Goal: Find specific page/section: Find specific page/section

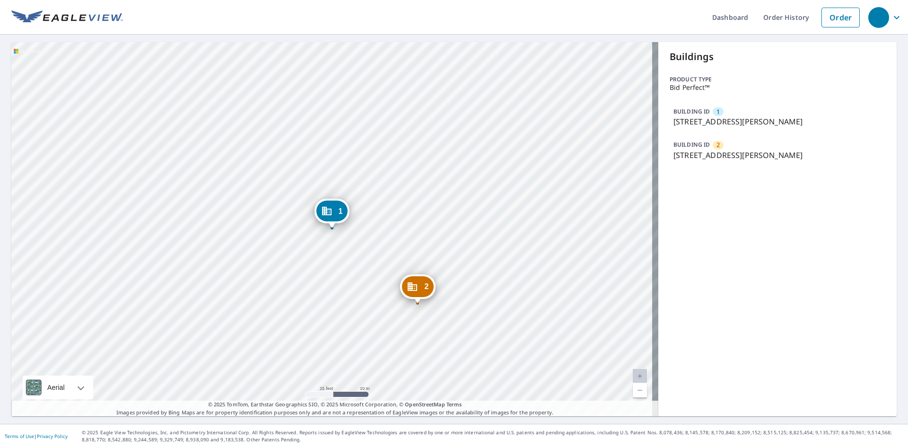
drag, startPoint x: 259, startPoint y: 79, endPoint x: 266, endPoint y: 136, distance: 57.6
click at [264, 88] on div "2 7901 Blind Pass Rd St Pete Beach, FL 33706 1 7979 Blind Pass Rd St Pete Beach…" at bounding box center [334, 229] width 647 height 374
click at [300, 106] on div "2 7901 Blind Pass Rd St Pete Beach, FL 33706 1 7979 Blind Pass Rd St Pete Beach…" at bounding box center [334, 229] width 647 height 374
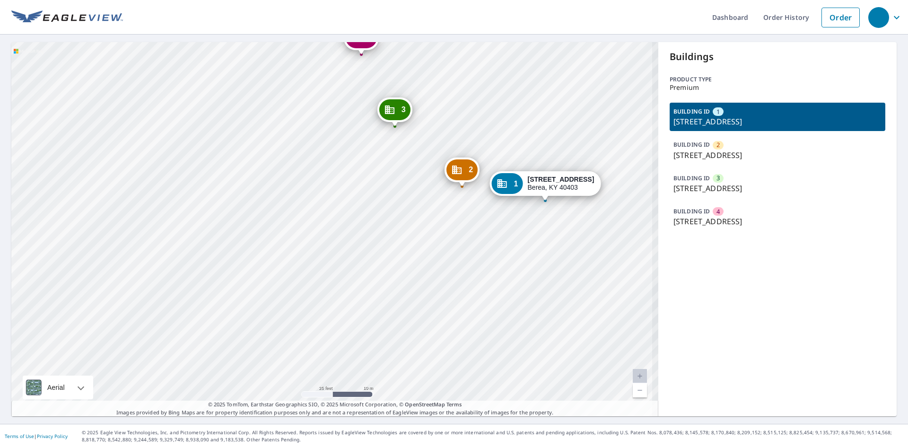
click at [331, 228] on div "2 [STREET_ADDRESS] 3 [STREET_ADDRESS] 4 [STREET_ADDRESS] 1 [STREET_ADDRESS]" at bounding box center [334, 229] width 647 height 374
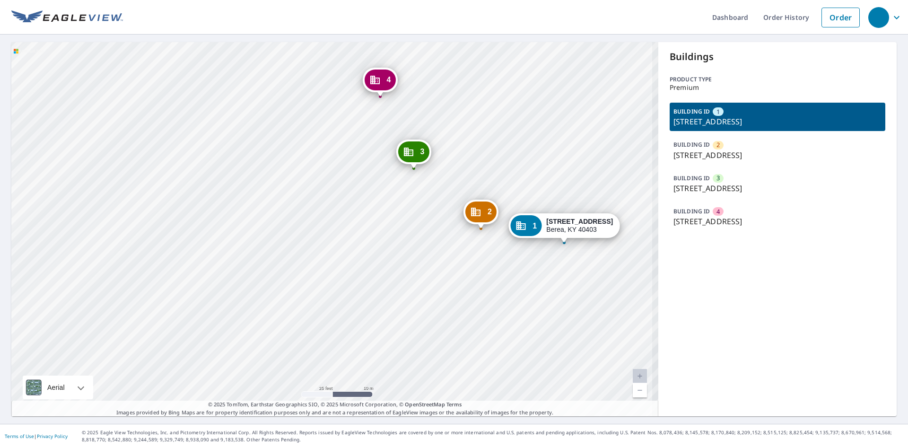
click at [361, 228] on div "2 [STREET_ADDRESS] 3 [STREET_ADDRESS] 4 [STREET_ADDRESS] 1 [STREET_ADDRESS]" at bounding box center [334, 229] width 647 height 374
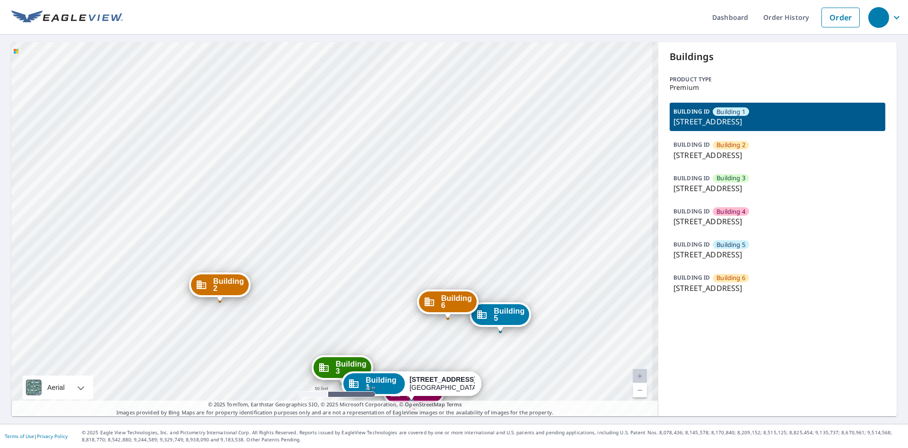
drag, startPoint x: 330, startPoint y: 165, endPoint x: 318, endPoint y: 117, distance: 48.9
click at [318, 117] on div "Building 2 4800 West Lovers Lane Dallas, TX 75209 Building 3 4800 West Lovers L…" at bounding box center [334, 229] width 647 height 374
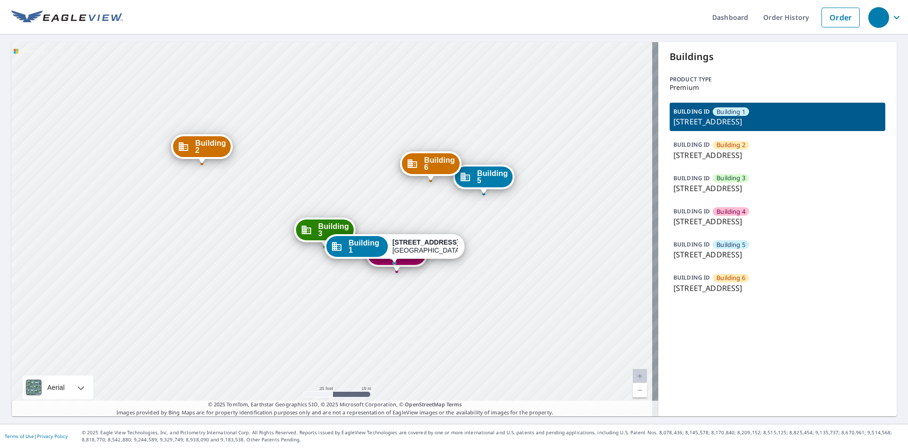
drag, startPoint x: 342, startPoint y: 172, endPoint x: 345, endPoint y: 146, distance: 26.2
click at [345, 146] on div "Building 2 4800 West Lovers Lane Dallas, TX 75209 Building 3 4800 West Lovers L…" at bounding box center [334, 229] width 647 height 374
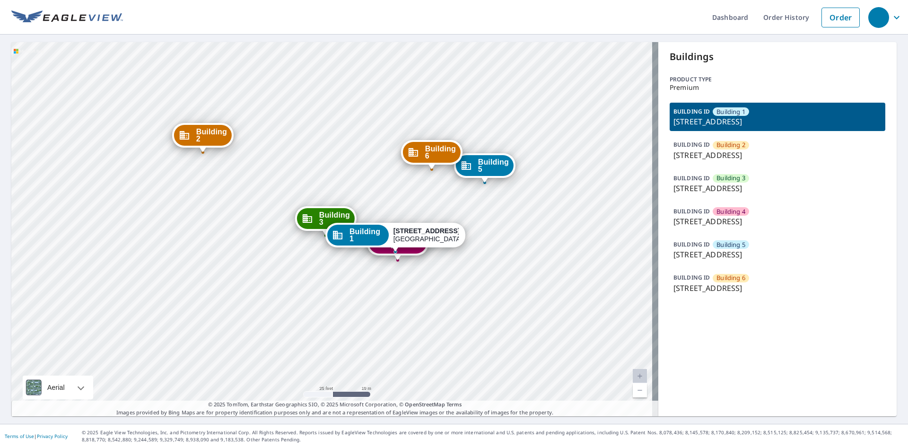
click at [741, 218] on p "4800 West Lovers Lane, Dallas, TX, 75209" at bounding box center [777, 221] width 208 height 11
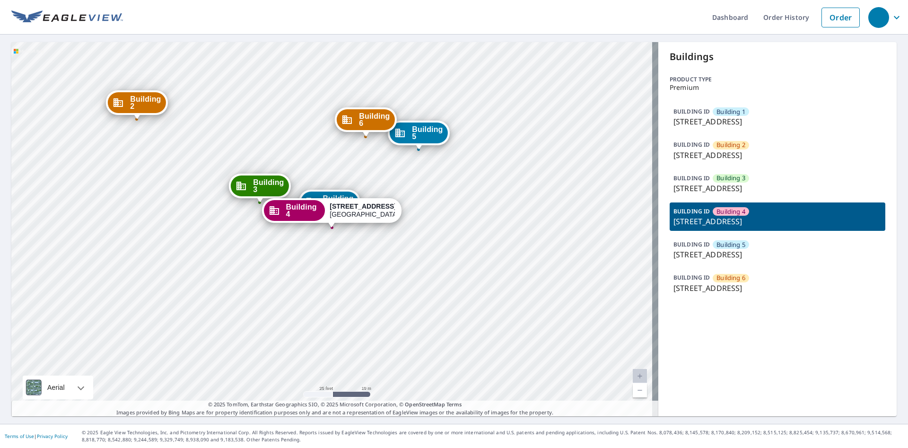
click at [732, 185] on p "4800 West Lovers Lane, Dallas, TX, 75209" at bounding box center [777, 188] width 208 height 11
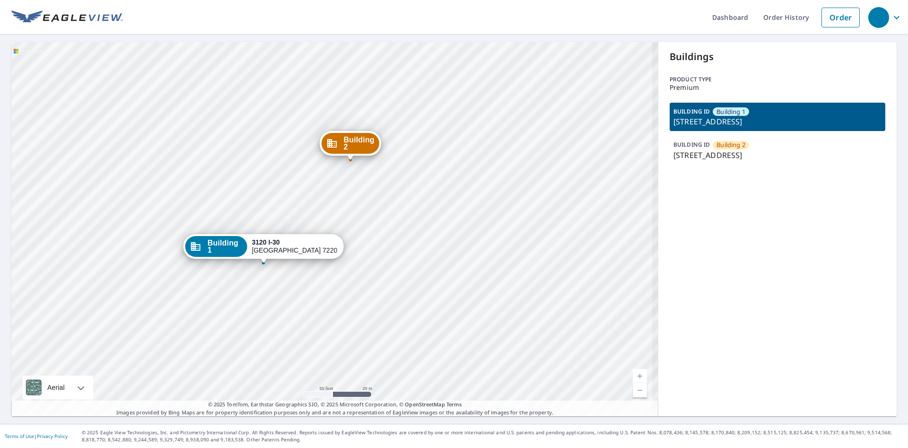
click at [341, 212] on div "Building 2 [STREET_ADDRESS]" at bounding box center [334, 229] width 647 height 374
